Goal: Find specific page/section: Find specific page/section

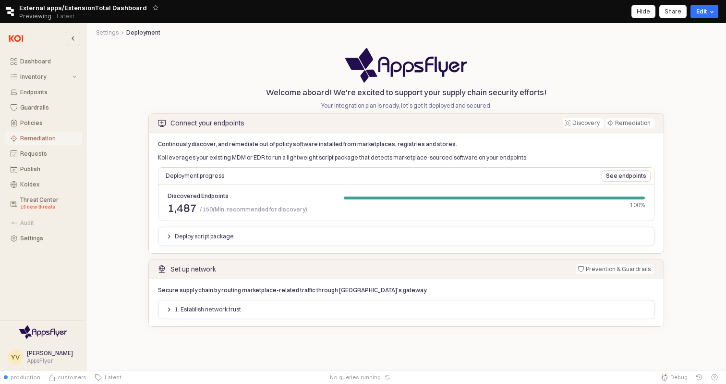
click at [23, 140] on div "Remediation" at bounding box center [48, 138] width 56 height 7
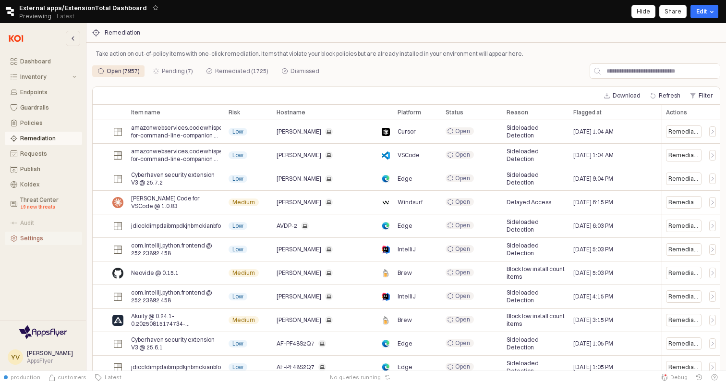
click at [45, 237] on div "Settings" at bounding box center [48, 238] width 56 height 7
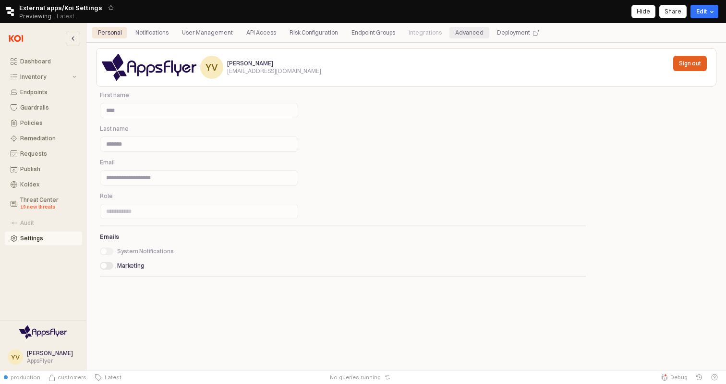
click at [471, 38] on div "Advanced" at bounding box center [469, 33] width 28 height 12
